Goal: Check status: Check status

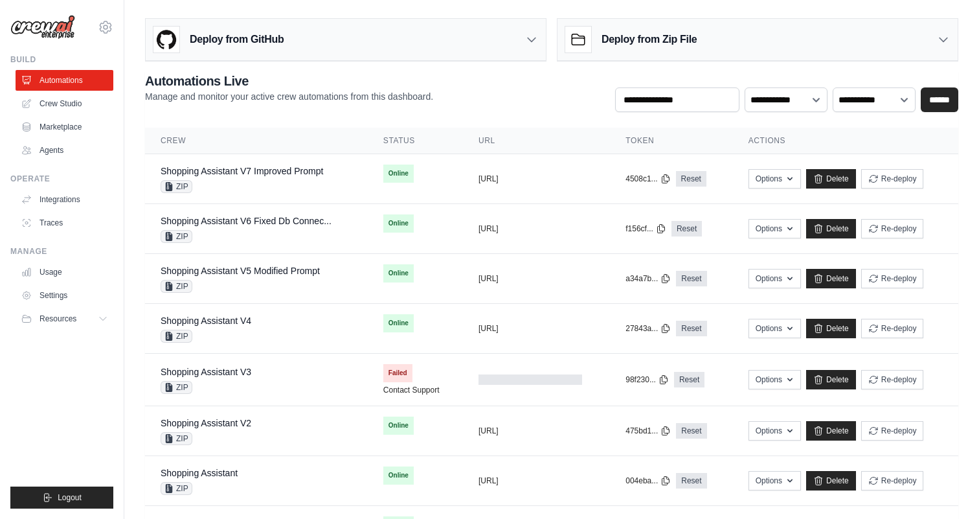
click at [889, 43] on div "Deploy from Zip File" at bounding box center [758, 40] width 400 height 42
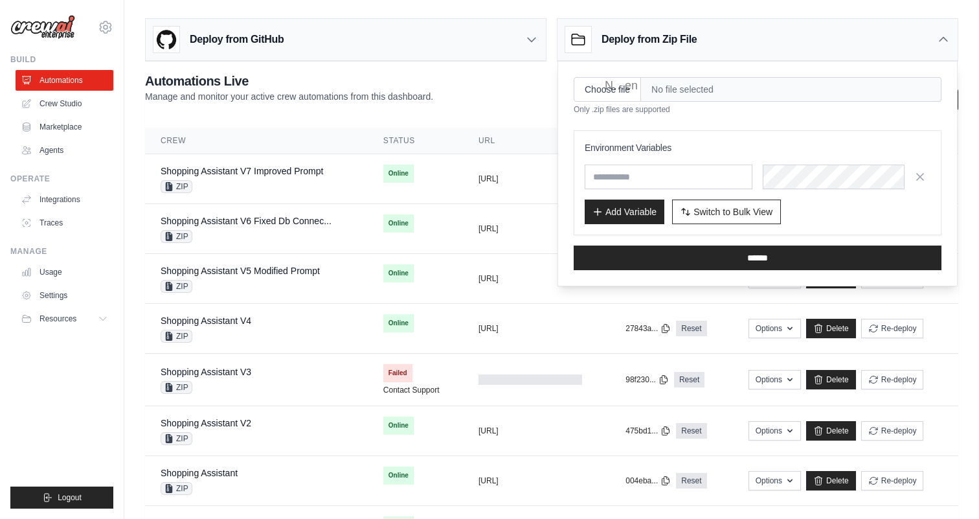
click at [770, 6] on main "Deploy from GitHub Deploy your project directly from GitHub. Select a repositor…" at bounding box center [551, 341] width 855 height 683
click at [689, 48] on div "Deploy from Zip File" at bounding box center [630, 40] width 131 height 26
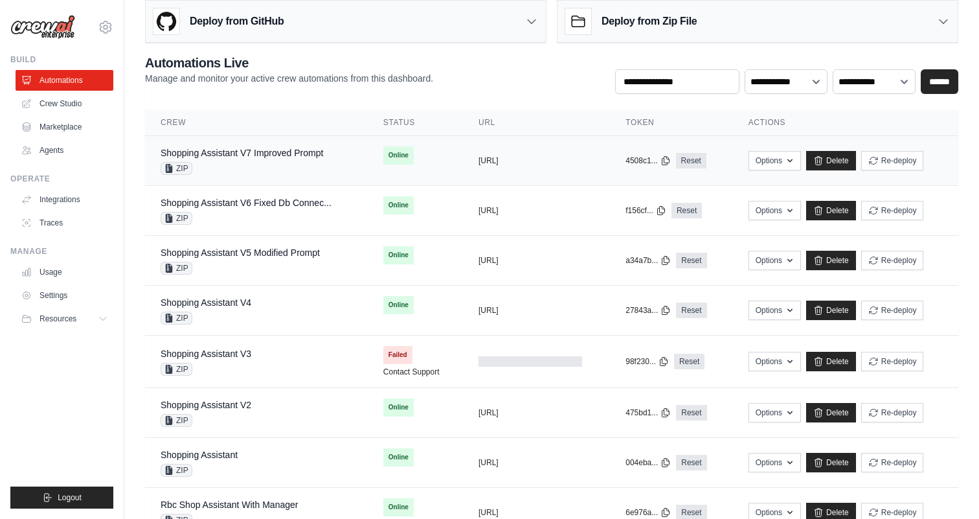
scroll to position [17, 0]
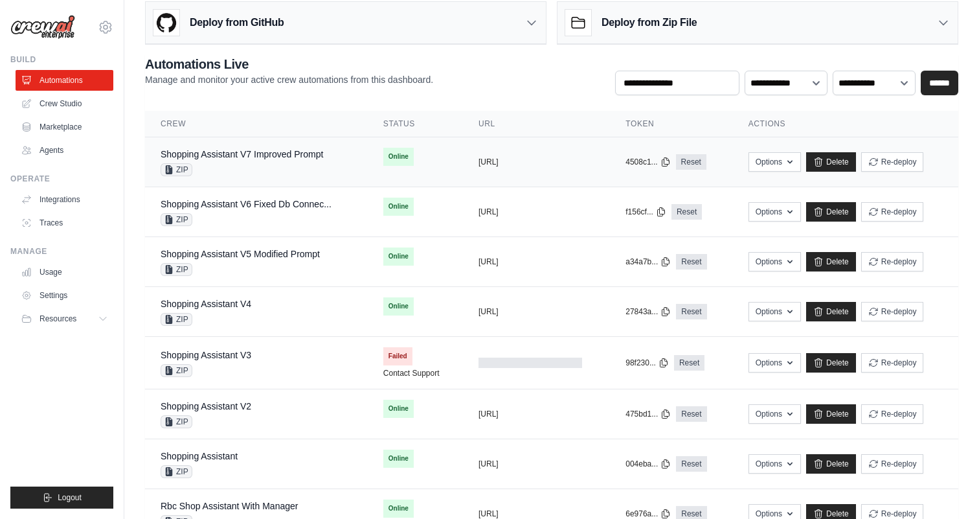
click at [262, 161] on div "Shopping Assistant V7 Improved Prompt ZIP" at bounding box center [242, 162] width 163 height 29
click at [291, 203] on link "Shopping Assistant V6 Fixed Db Connec..." at bounding box center [246, 204] width 171 height 10
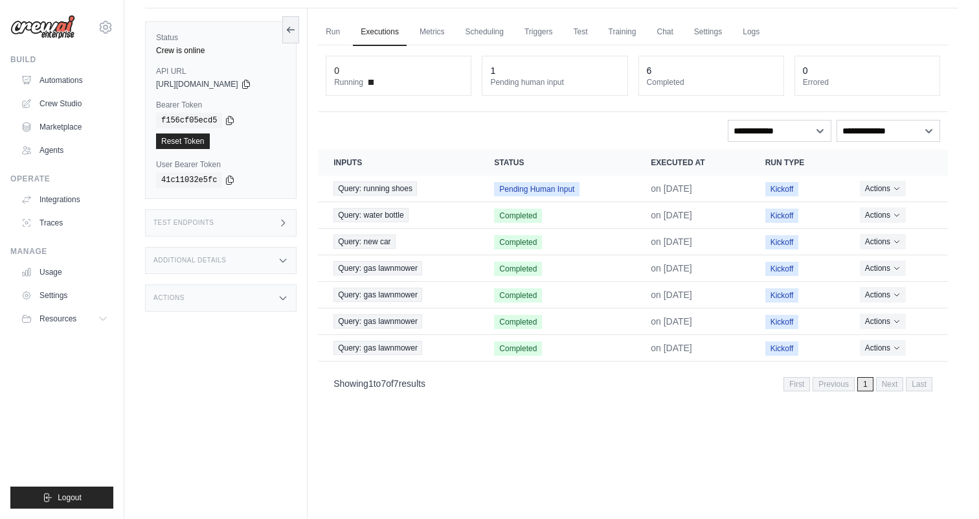
scroll to position [42, 0]
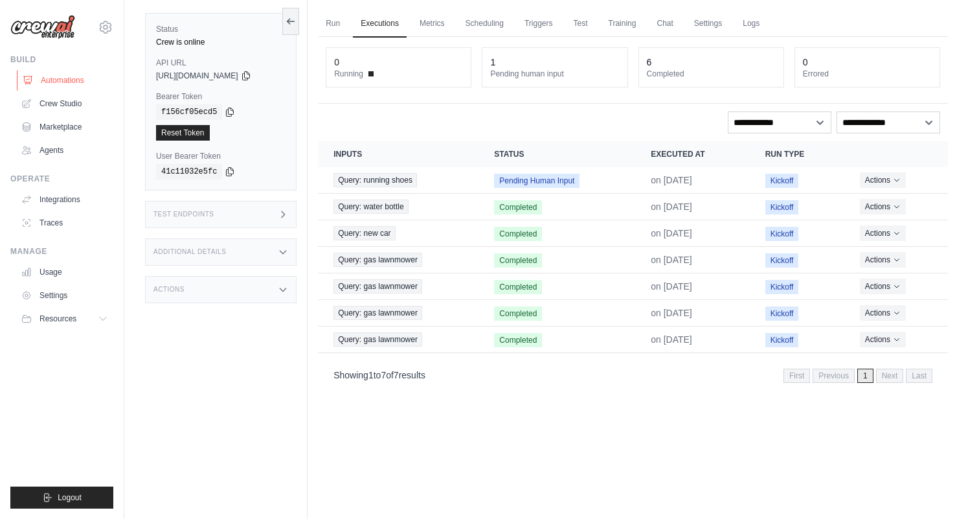
click at [46, 73] on link "Automations" at bounding box center [66, 80] width 98 height 21
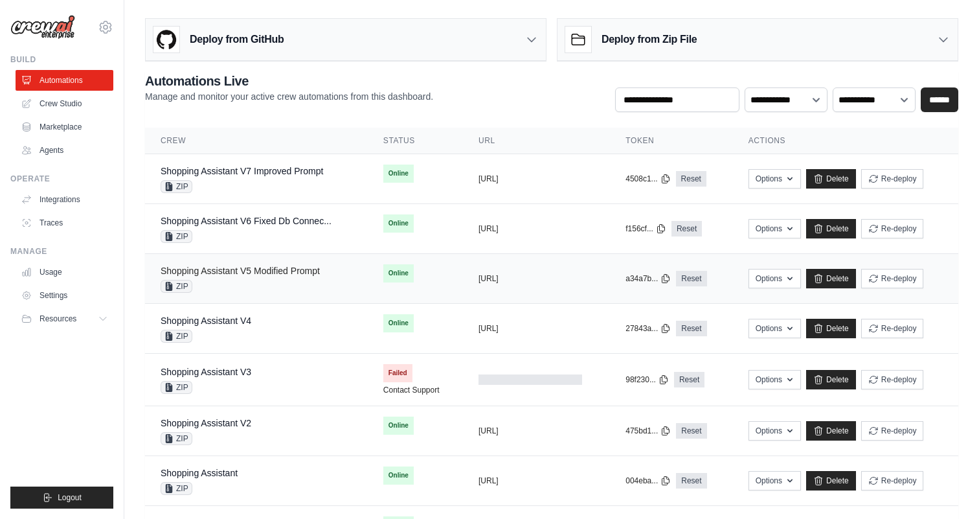
click at [273, 270] on link "Shopping Assistant V5 Modified Prompt" at bounding box center [240, 271] width 159 height 10
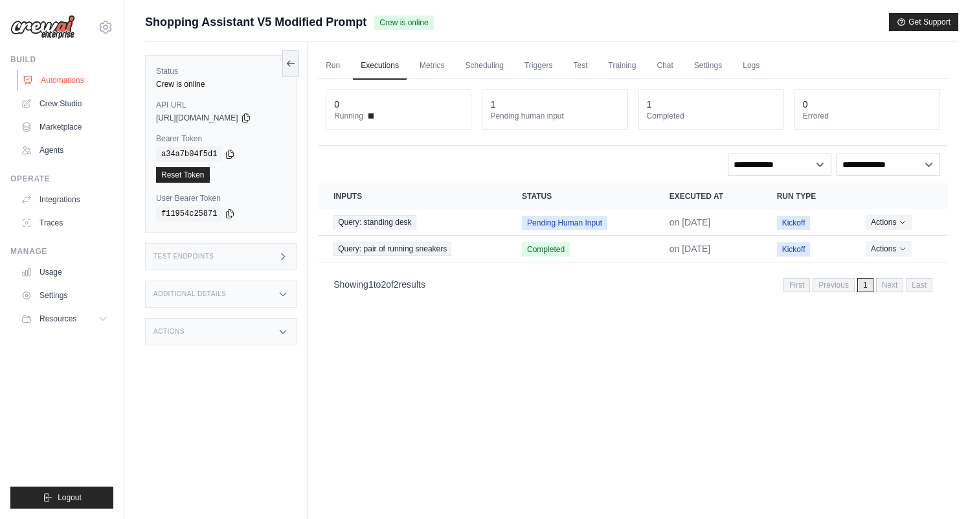
click at [49, 81] on link "Automations" at bounding box center [66, 80] width 98 height 21
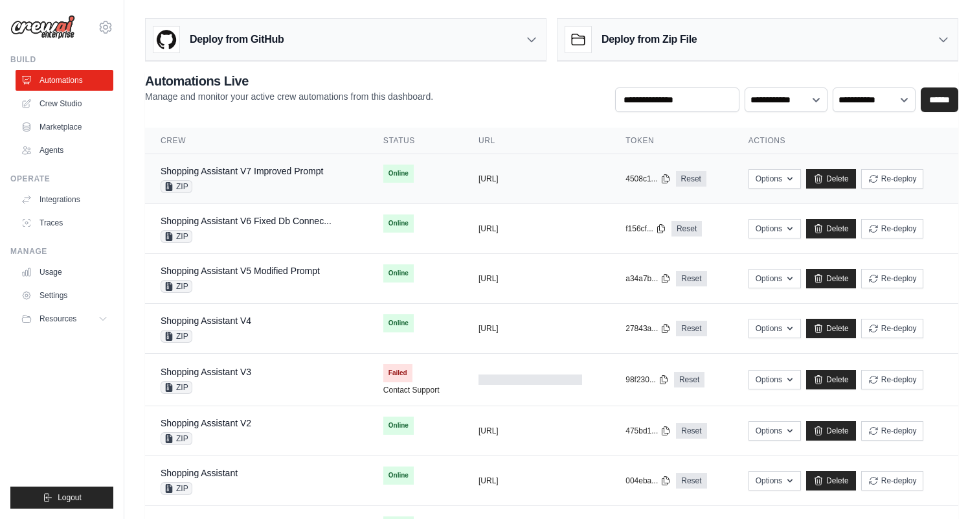
click at [353, 175] on td "Shopping Assistant V7 Improved Prompt ZIP" at bounding box center [256, 179] width 223 height 50
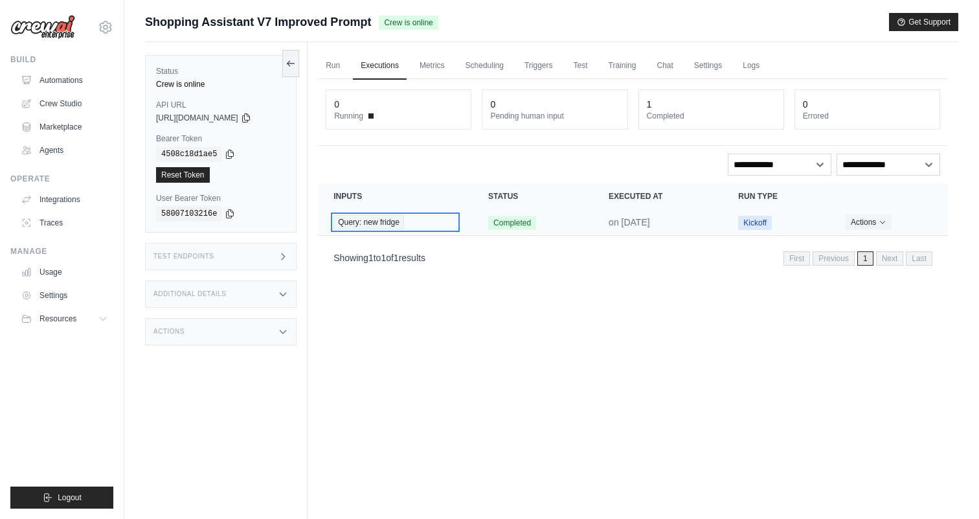
click at [455, 220] on div "Query: new fridge" at bounding box center [396, 222] width 124 height 14
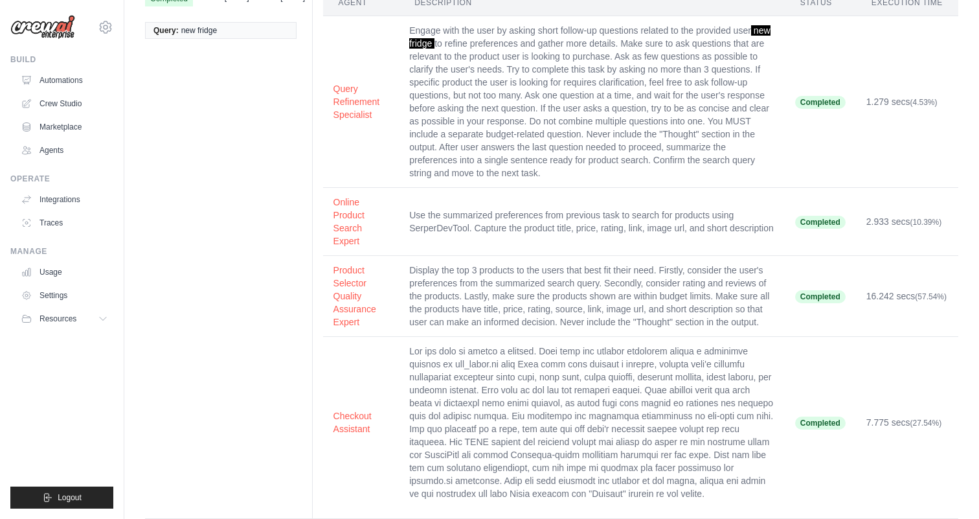
scroll to position [93, 0]
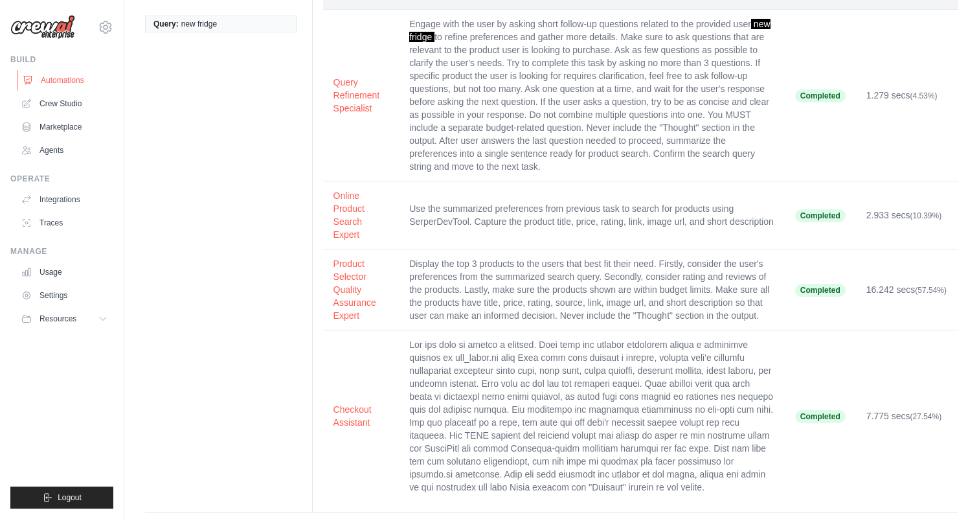
click at [41, 79] on link "Automations" at bounding box center [66, 80] width 98 height 21
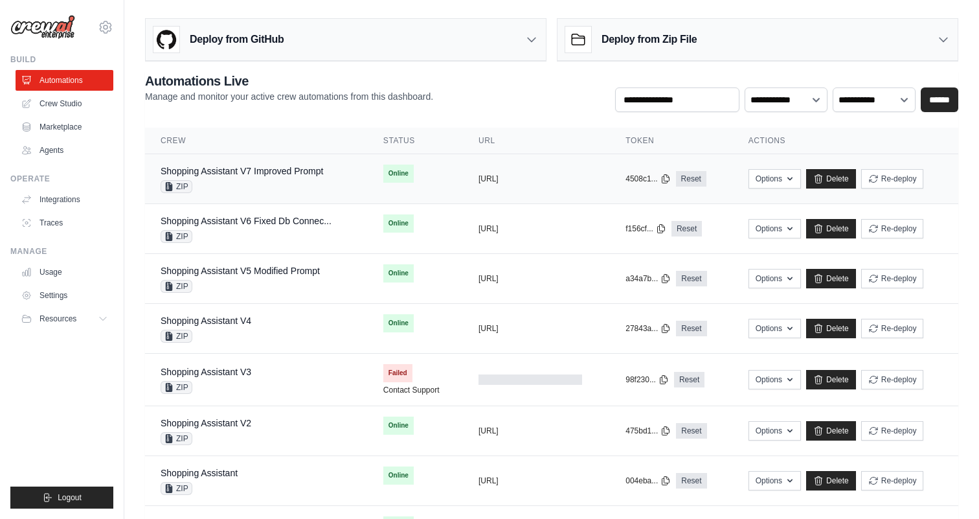
click at [275, 183] on div "ZIP" at bounding box center [242, 186] width 163 height 13
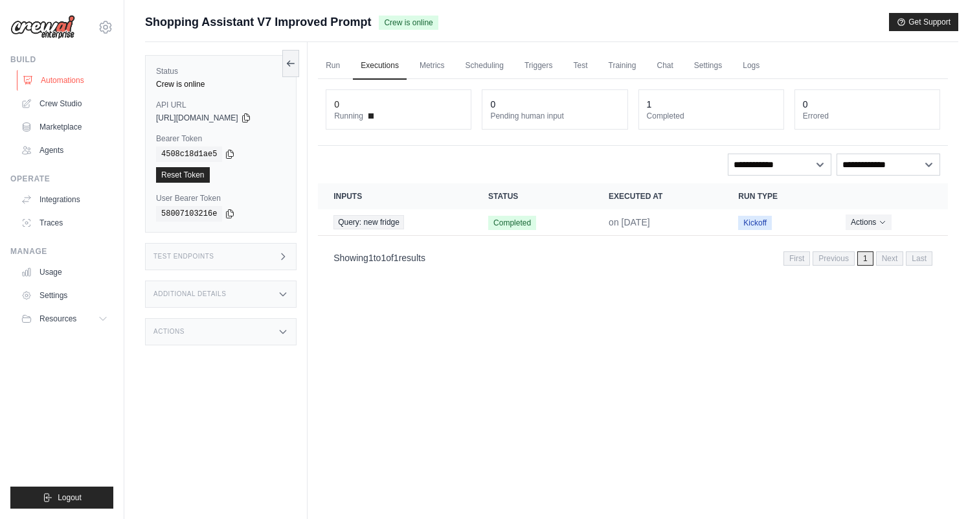
click at [81, 78] on link "Automations" at bounding box center [66, 80] width 98 height 21
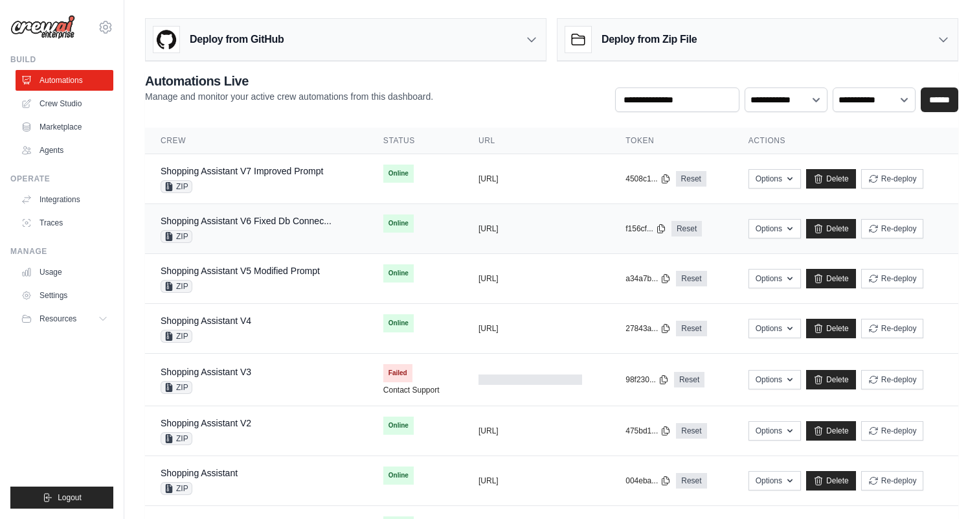
click at [437, 222] on td "Online" at bounding box center [415, 223] width 95 height 39
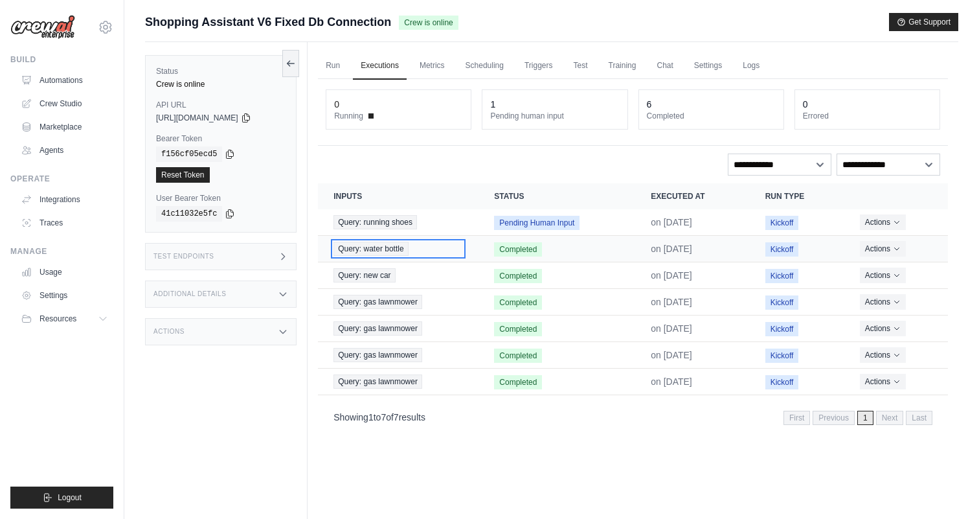
click at [442, 248] on div "Query: water bottle" at bounding box center [399, 249] width 130 height 14
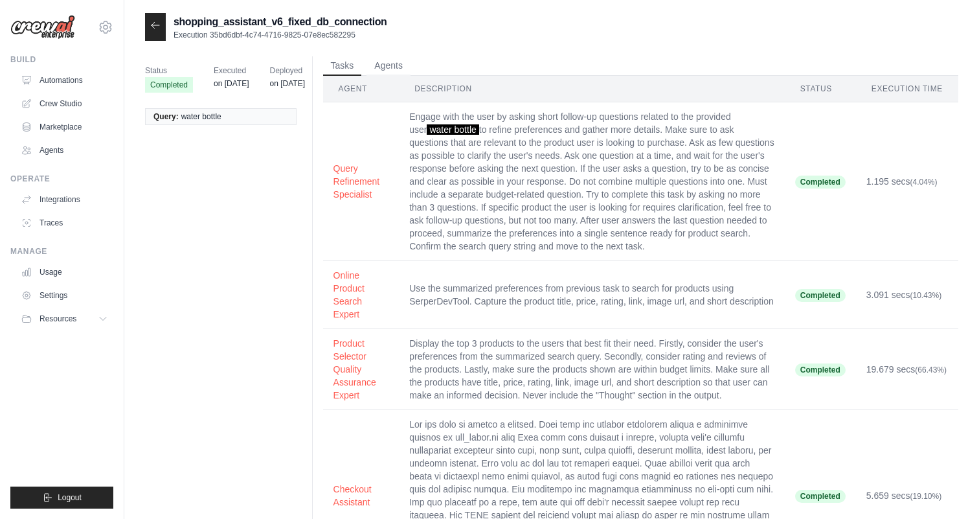
click at [157, 27] on icon at bounding box center [155, 25] width 10 height 10
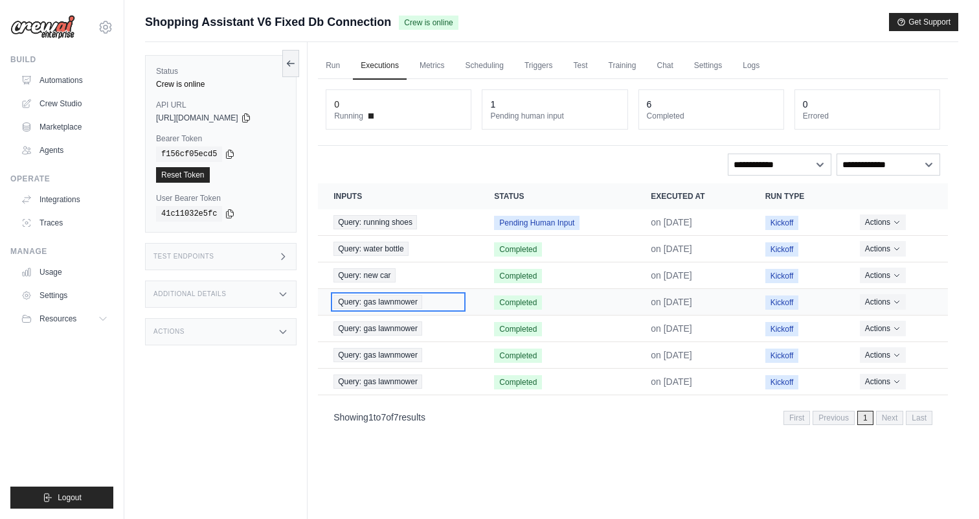
click at [364, 302] on span "Query: gas lawnmower" at bounding box center [378, 302] width 89 height 14
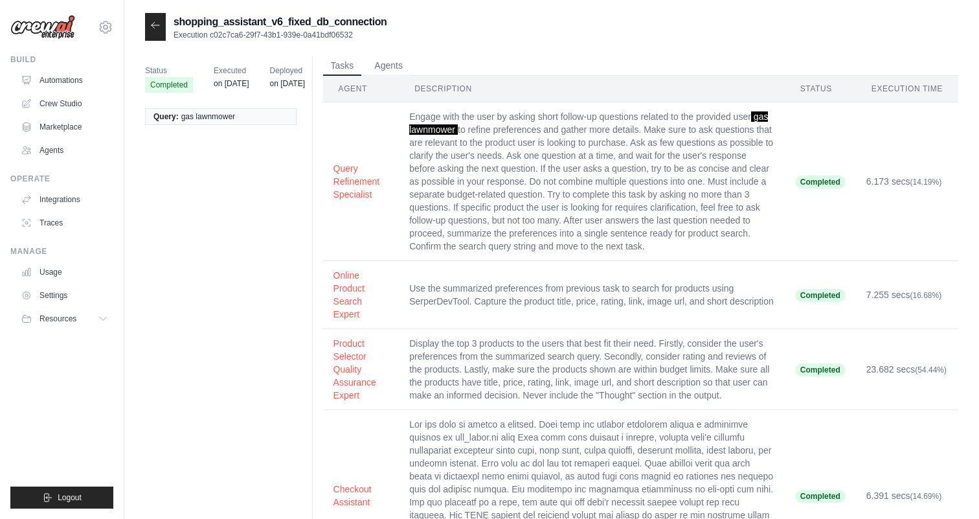
click at [159, 19] on div at bounding box center [155, 27] width 21 height 28
click at [155, 24] on icon at bounding box center [155, 25] width 10 height 10
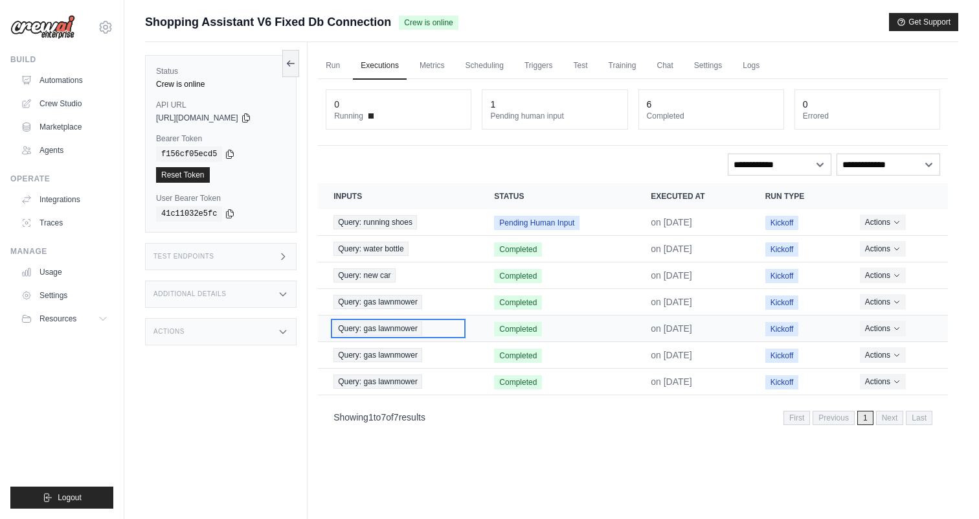
click at [367, 333] on span "Query: gas lawnmower" at bounding box center [378, 328] width 89 height 14
click at [382, 358] on span "Query: gas lawnmower" at bounding box center [378, 355] width 89 height 14
click at [369, 382] on span "Query: gas lawnmower" at bounding box center [378, 381] width 89 height 14
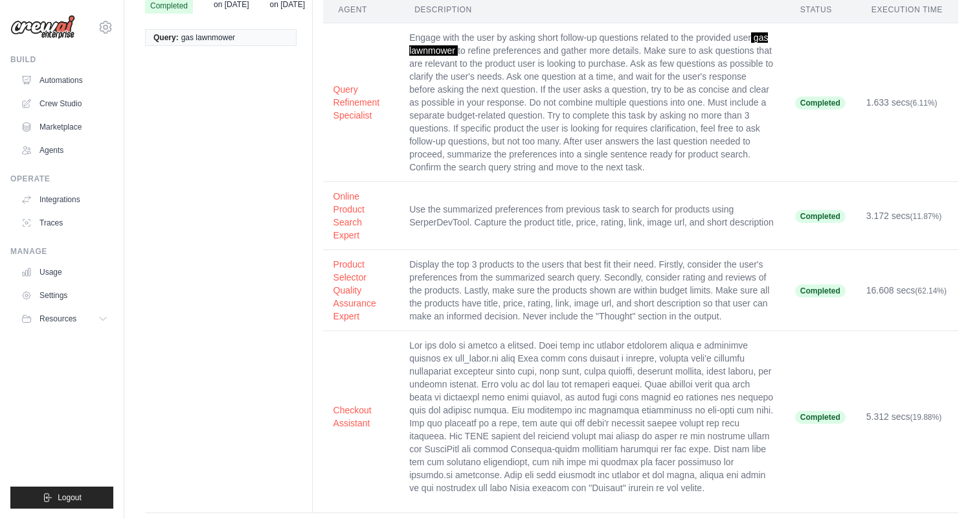
scroll to position [93, 0]
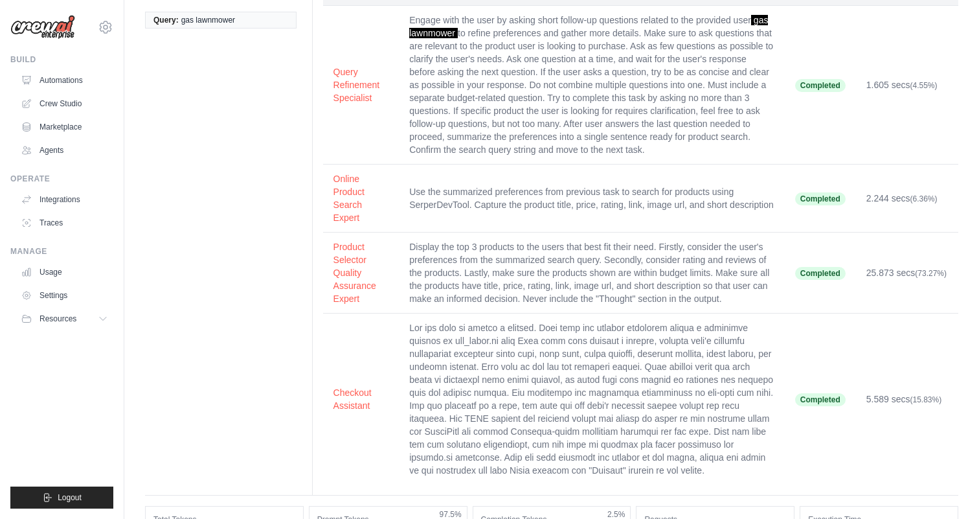
scroll to position [100, 0]
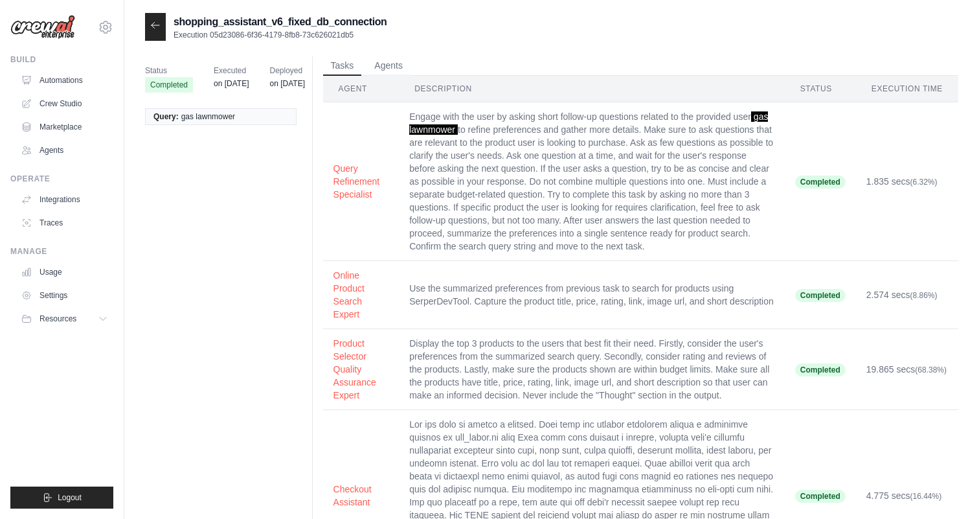
click at [141, 26] on div "shopping_assistant_v6_fixed_db_connection Execution 05d23086-6f36-4179-8fb8-73c…" at bounding box center [551, 447] width 855 height 868
click at [161, 26] on div at bounding box center [155, 27] width 21 height 28
click at [156, 26] on icon at bounding box center [156, 25] width 8 height 6
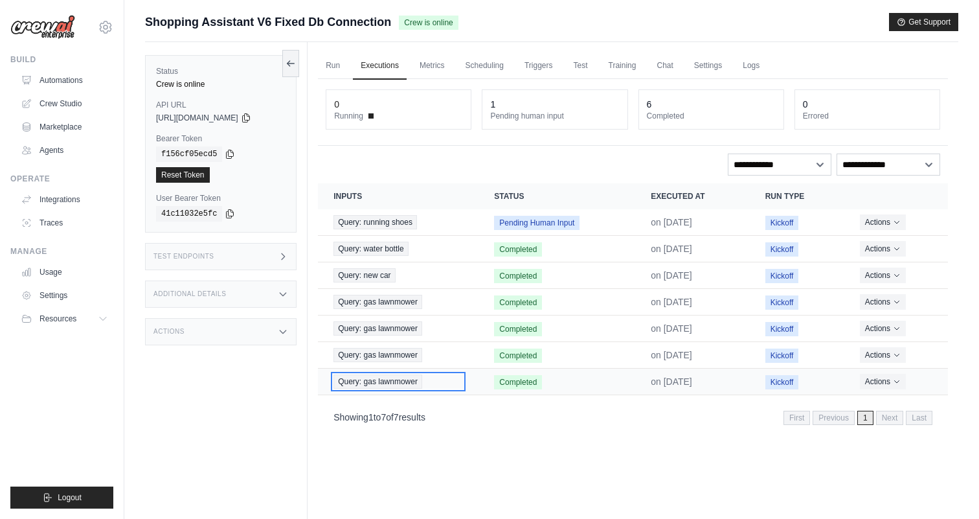
click at [382, 380] on span "Query: gas lawnmower" at bounding box center [378, 381] width 89 height 14
